Goal: Transaction & Acquisition: Purchase product/service

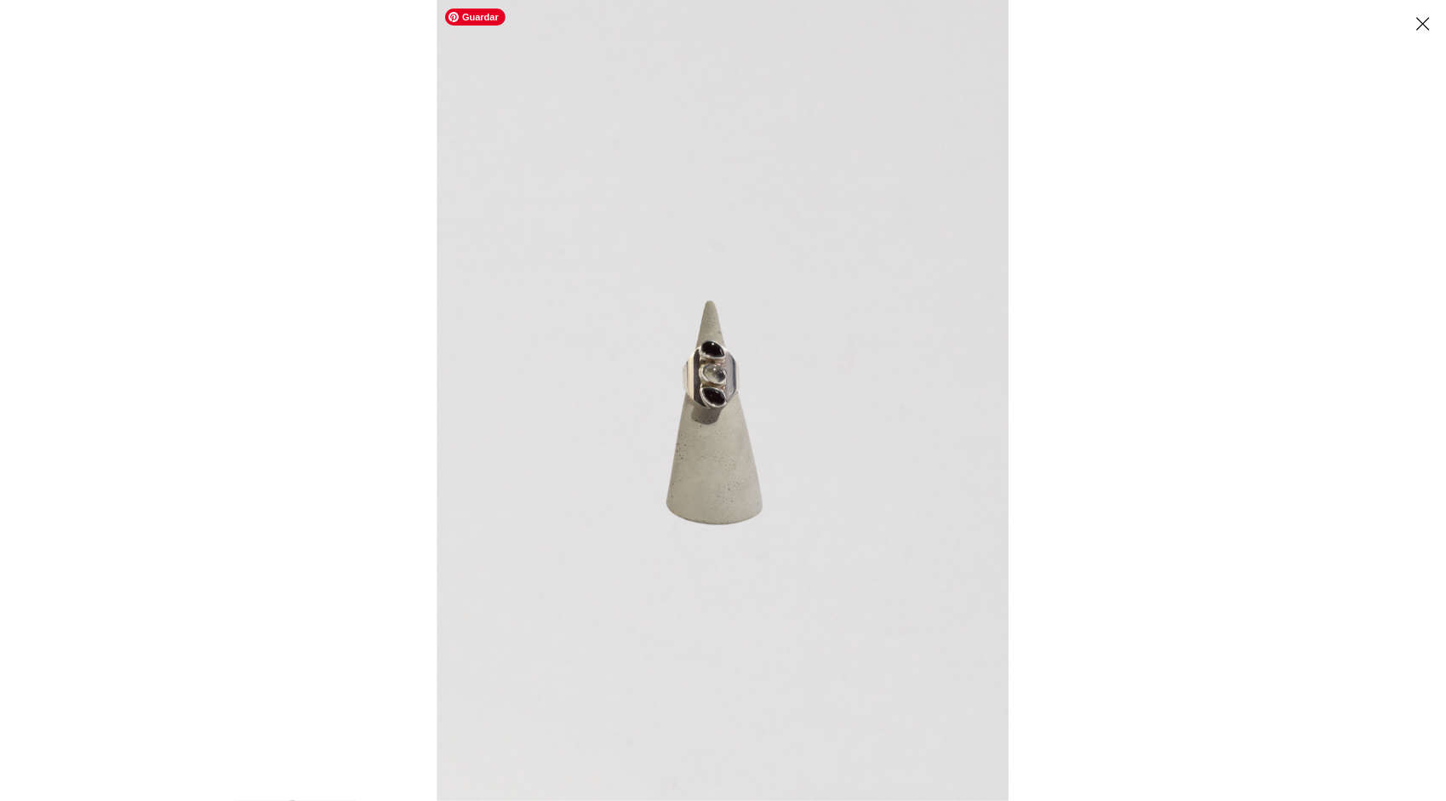
click at [707, 388] on img at bounding box center [723, 400] width 572 height 801
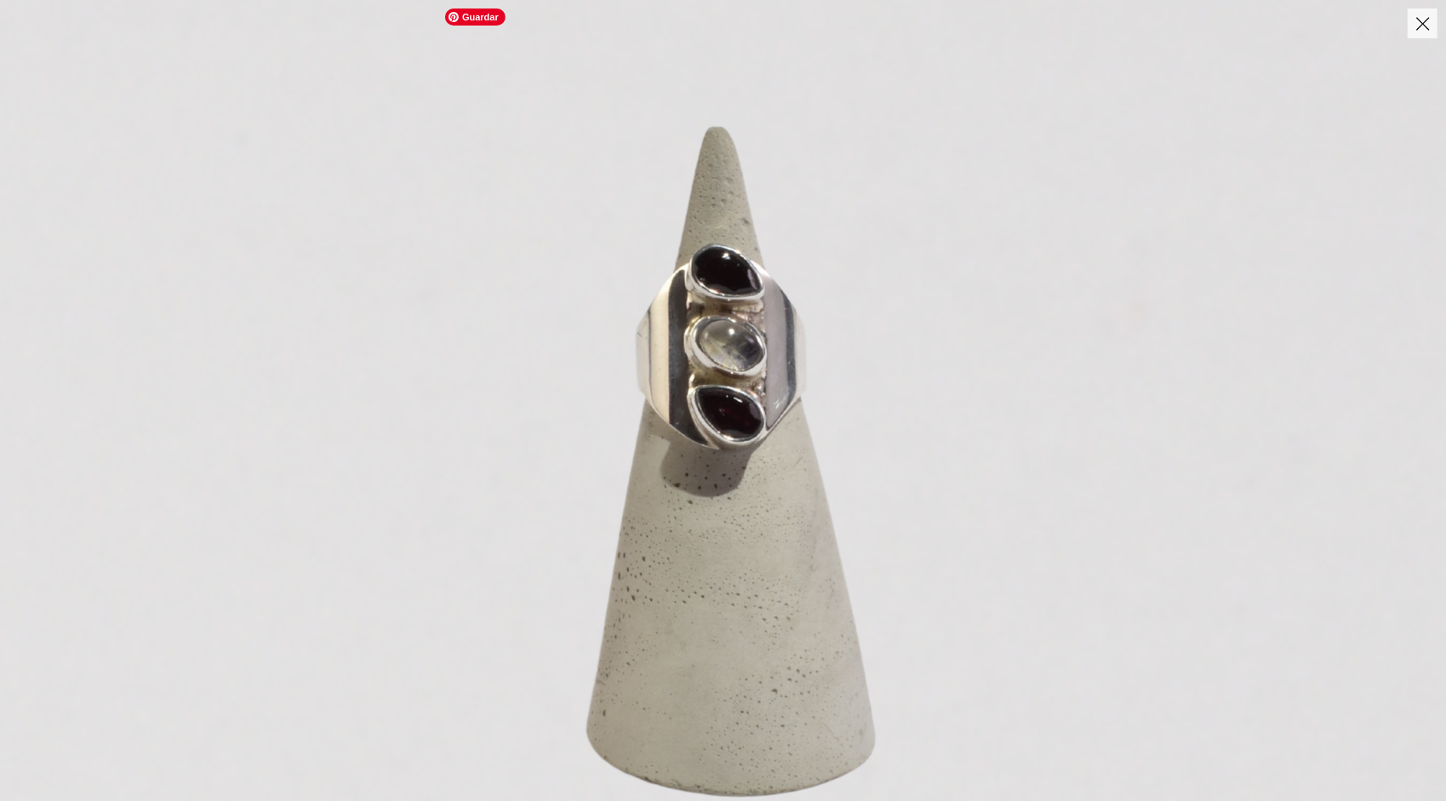
click at [707, 388] on img at bounding box center [755, 425] width 1711 height 2396
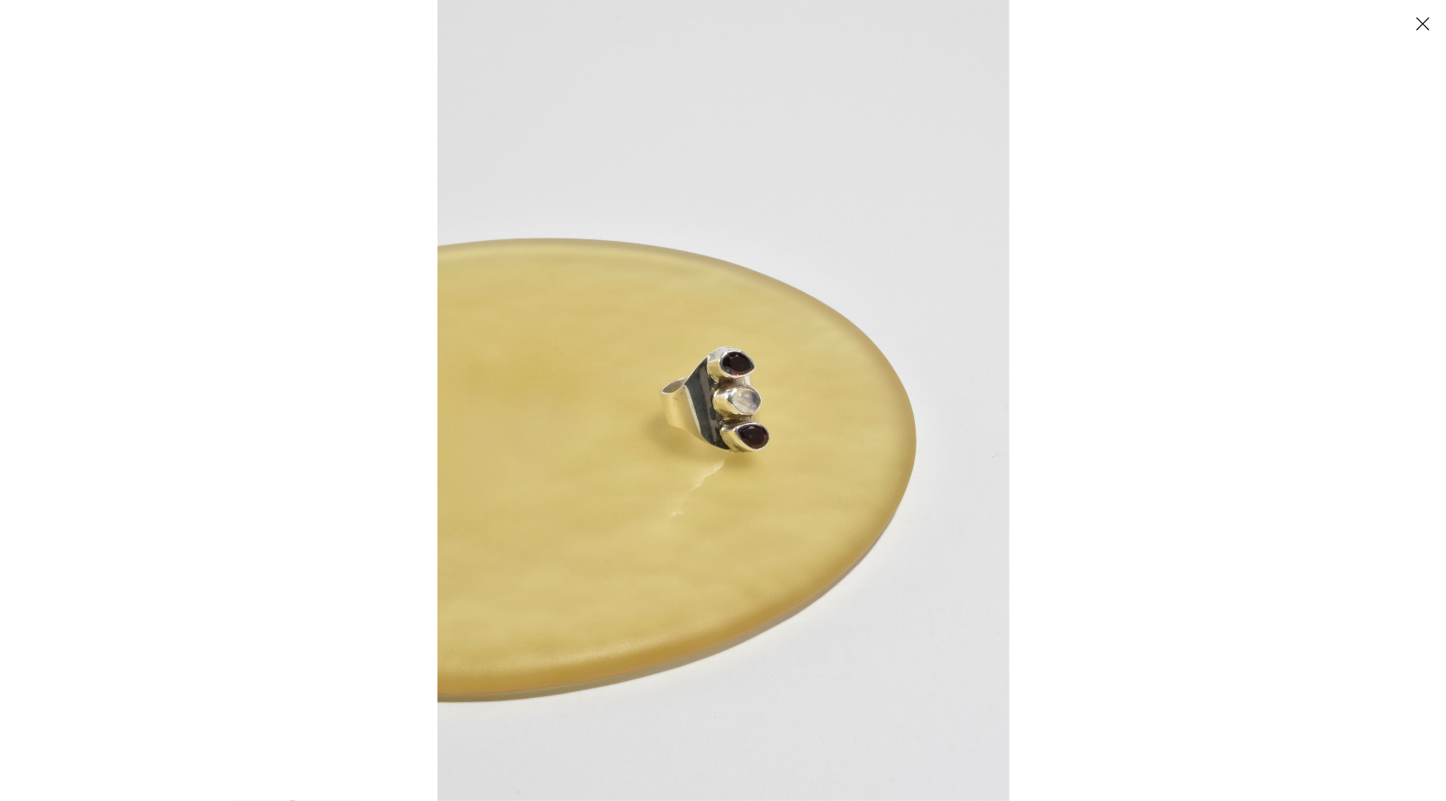
click at [1425, 19] on button "Close" at bounding box center [1423, 24] width 30 height 30
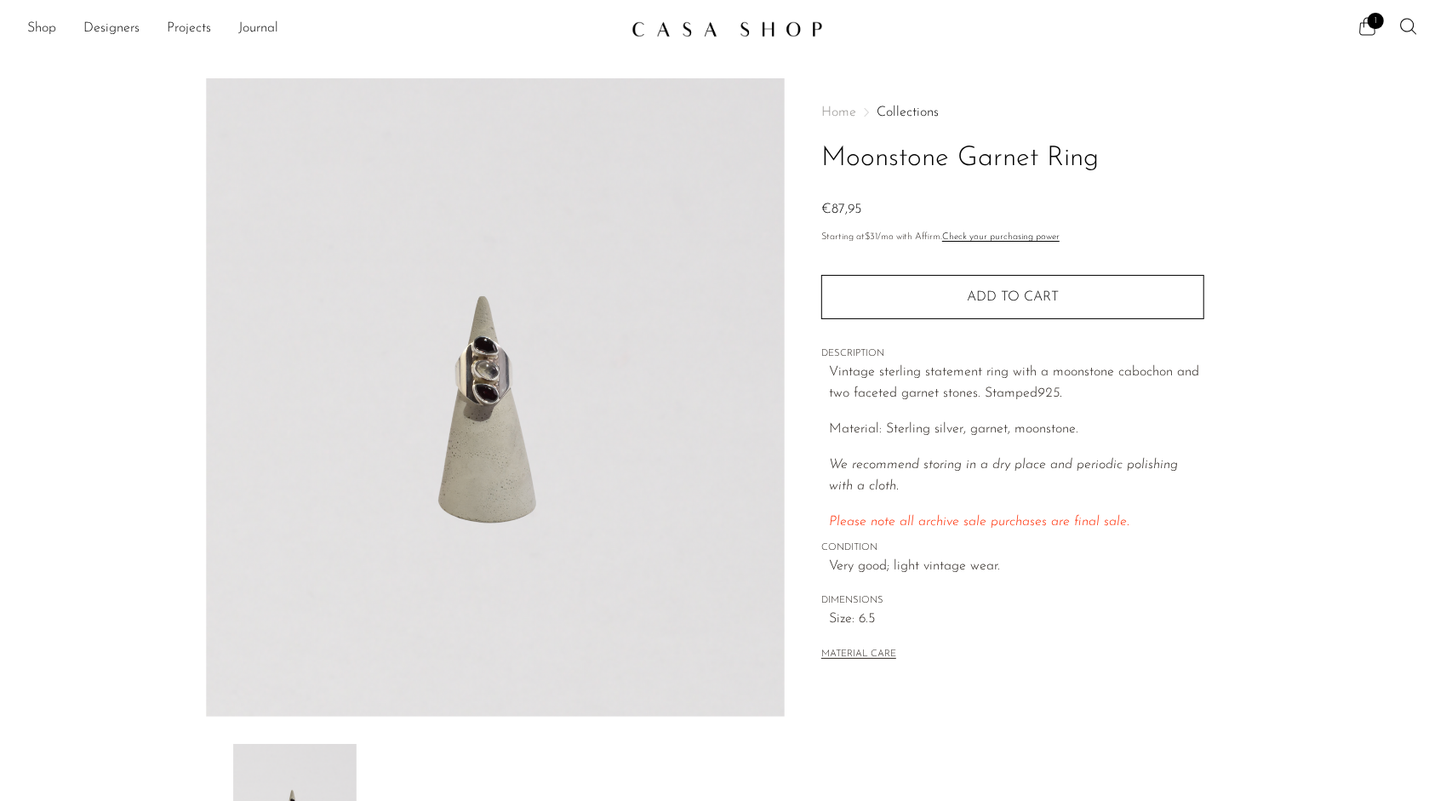
click at [1374, 23] on span "1" at bounding box center [1376, 21] width 16 height 16
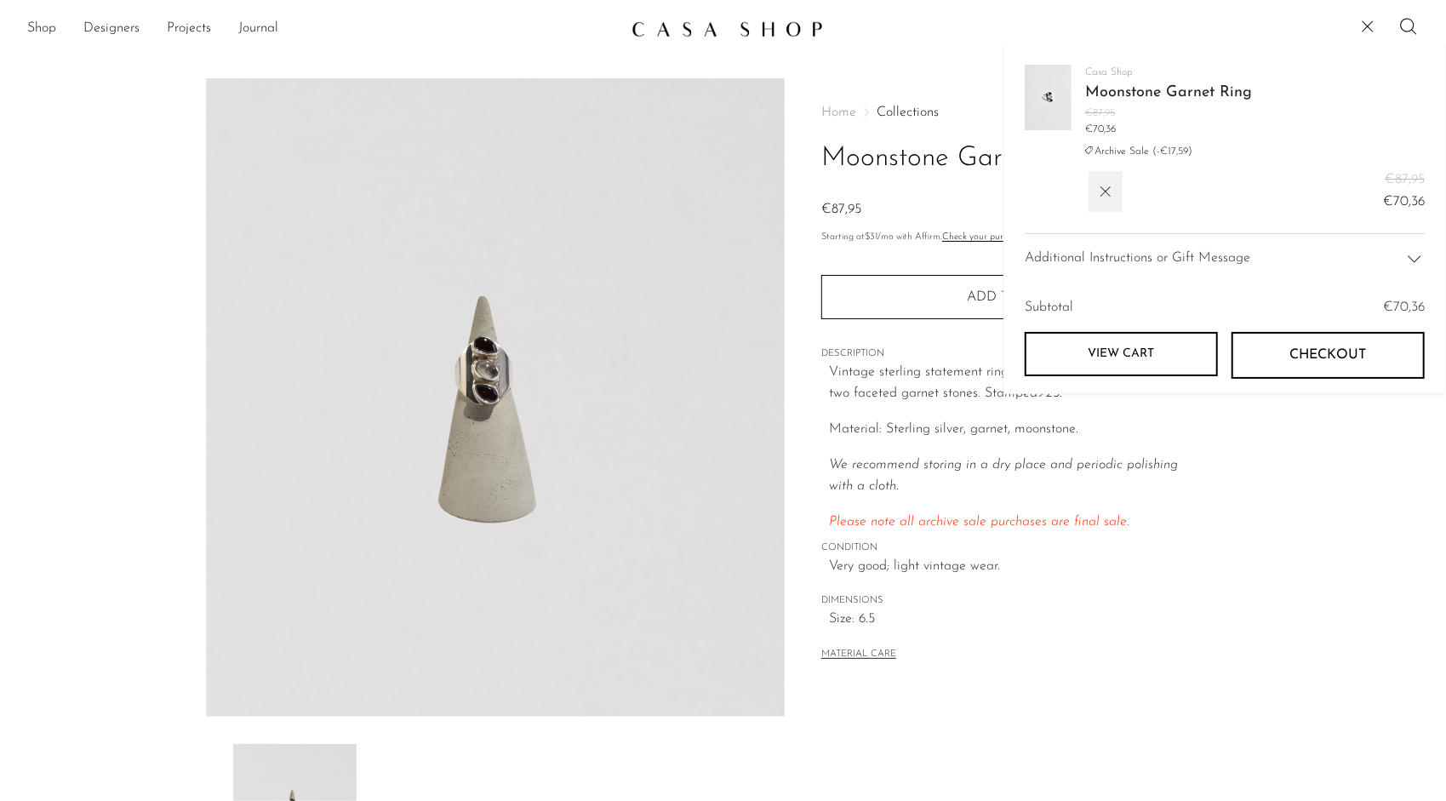
click at [1144, 366] on link "View cart" at bounding box center [1121, 354] width 193 height 44
